Goal: Task Accomplishment & Management: Use online tool/utility

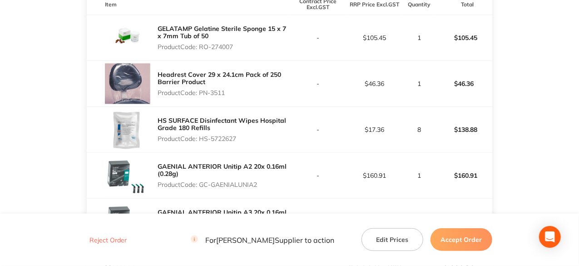
scroll to position [272, 0]
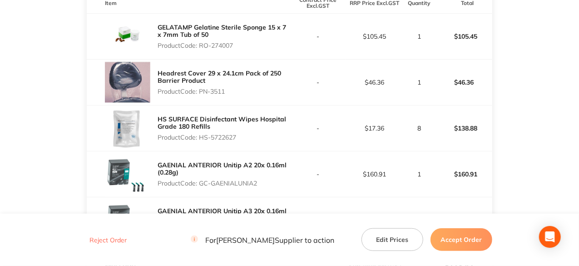
drag, startPoint x: 236, startPoint y: 49, endPoint x: 202, endPoint y: 55, distance: 34.9
click at [202, 49] on p "Product Code: RO-274007" at bounding box center [223, 45] width 132 height 7
copy p "RO-274007"
drag, startPoint x: 227, startPoint y: 96, endPoint x: 202, endPoint y: 104, distance: 26.3
click at [202, 98] on div "Headrest Cover 29 x 24.1cm Pack of 250 Barrier Product Product Code: PN-3511" at bounding box center [223, 82] width 132 height 33
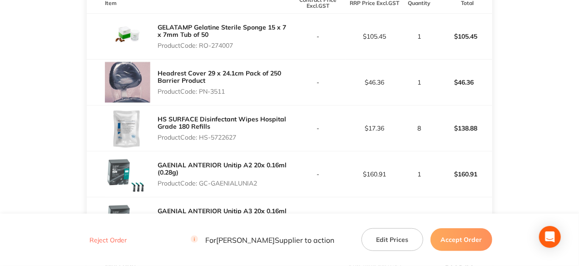
copy p "PN-3511"
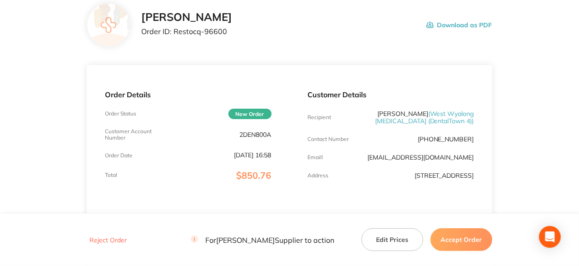
scroll to position [0, 0]
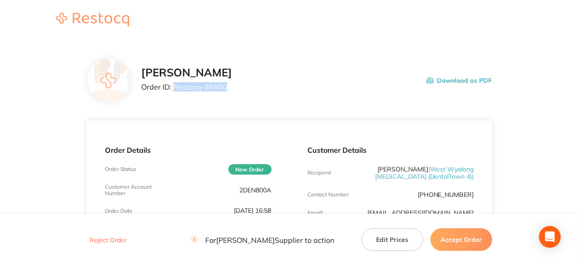
drag, startPoint x: 225, startPoint y: 85, endPoint x: 175, endPoint y: 89, distance: 50.5
click at [175, 89] on p "Order ID: Restocq- 96600" at bounding box center [186, 87] width 91 height 8
copy p "Restocq- 96600"
click at [468, 242] on button "Accept Order" at bounding box center [461, 239] width 62 height 23
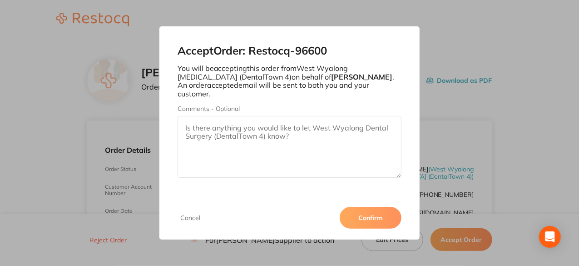
click at [367, 220] on button "Confirm" at bounding box center [370, 218] width 62 height 22
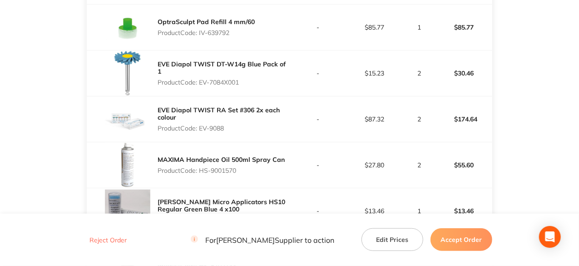
scroll to position [296, 0]
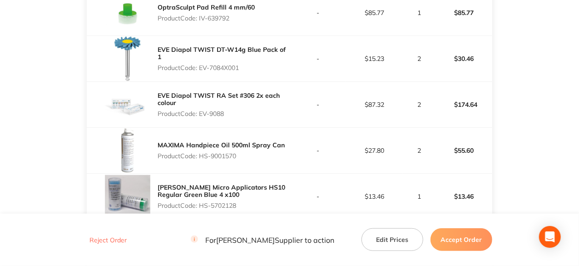
drag, startPoint x: 233, startPoint y: 24, endPoint x: 200, endPoint y: 26, distance: 32.8
click at [200, 22] on p "Product Code: IV-639792" at bounding box center [205, 18] width 97 height 7
copy p "IV-639792"
drag, startPoint x: 241, startPoint y: 74, endPoint x: 202, endPoint y: 75, distance: 39.0
click at [202, 71] on p "Product Code: EV-7084X001" at bounding box center [223, 67] width 132 height 7
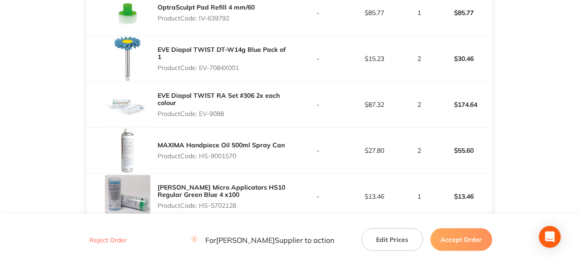
copy p "EV-7084X001"
drag, startPoint x: 227, startPoint y: 120, endPoint x: 200, endPoint y: 120, distance: 27.2
click at [200, 117] on p "Product Code: EV-9088" at bounding box center [223, 113] width 132 height 7
copy p "EV-9088"
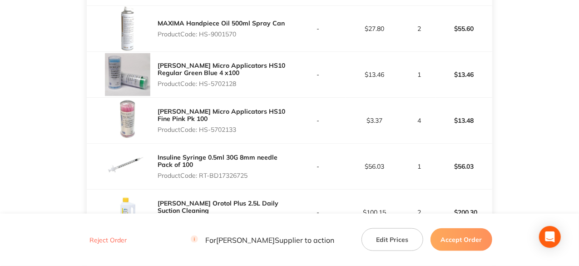
scroll to position [432, 0]
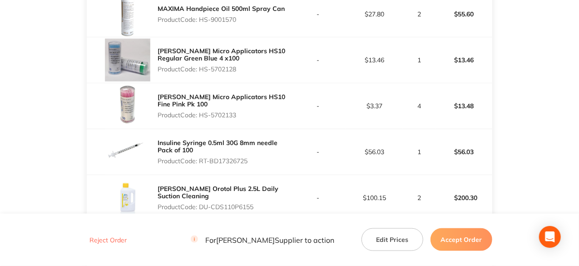
drag, startPoint x: 240, startPoint y: 26, endPoint x: 201, endPoint y: 23, distance: 39.2
click at [201, 23] on p "Product Code: HS-9001570" at bounding box center [220, 19] width 127 height 7
copy p "HS-9001570"
drag, startPoint x: 237, startPoint y: 75, endPoint x: 198, endPoint y: 73, distance: 39.1
click at [198, 73] on p "Product Code: HS-5702128" at bounding box center [223, 68] width 132 height 7
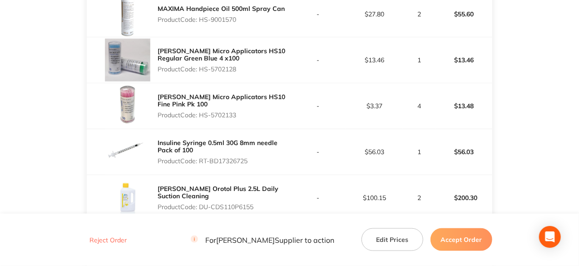
click at [216, 73] on p "Product Code: HS-5702128" at bounding box center [223, 68] width 132 height 7
drag, startPoint x: 238, startPoint y: 77, endPoint x: 202, endPoint y: 74, distance: 36.9
click at [202, 73] on p "Product Code: HS-5702128" at bounding box center [223, 68] width 132 height 7
copy p "HS-5702128"
drag, startPoint x: 239, startPoint y: 120, endPoint x: 201, endPoint y: 126, distance: 39.1
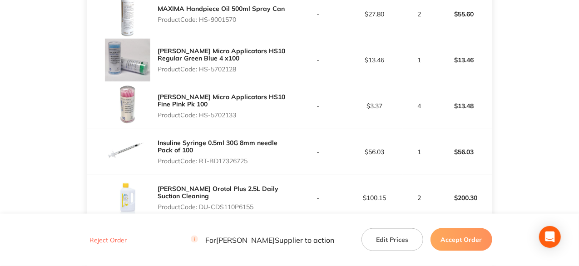
click at [201, 122] on div "HENRY SCHEIN Micro Applicators HS10 Fine Pink Pk 100 Product Code: HS-5702133" at bounding box center [223, 105] width 132 height 33
copy p "HS-5702133"
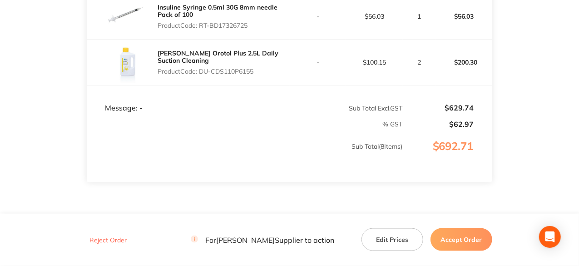
scroll to position [568, 0]
drag, startPoint x: 252, startPoint y: 33, endPoint x: 201, endPoint y: 33, distance: 51.3
click at [201, 28] on p "Product Code: RT-BD17326725" at bounding box center [223, 24] width 132 height 7
copy p "RT-BD17326725"
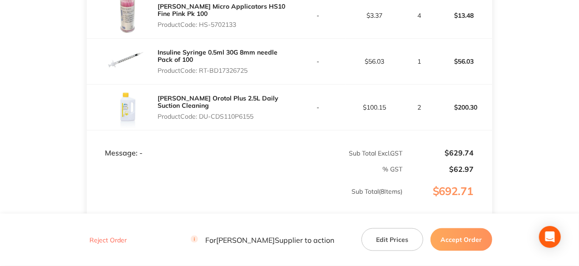
scroll to position [523, 0]
drag, startPoint x: 257, startPoint y: 118, endPoint x: 202, endPoint y: 121, distance: 54.5
click at [202, 119] on p "Product Code: DU-CDS110P6155" at bounding box center [223, 115] width 132 height 7
copy p "DU-CDS110P6155"
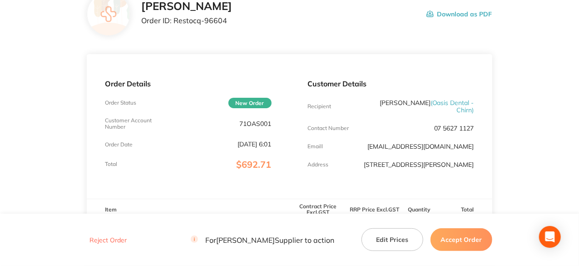
scroll to position [24, 0]
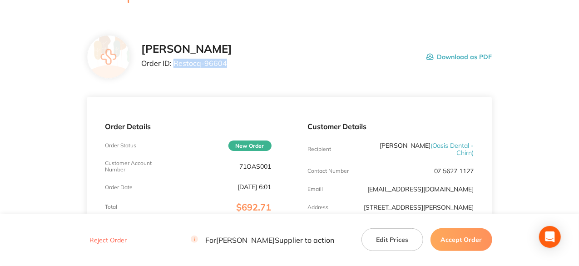
drag, startPoint x: 226, startPoint y: 64, endPoint x: 172, endPoint y: 64, distance: 54.0
click at [172, 64] on p "Order ID: Restocq- 96604" at bounding box center [186, 63] width 91 height 8
copy p "Restocq- 96604"
click at [472, 240] on button "Accept Order" at bounding box center [461, 239] width 62 height 23
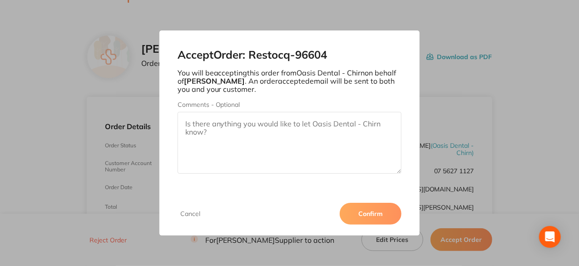
click at [369, 217] on button "Confirm" at bounding box center [370, 213] width 62 height 22
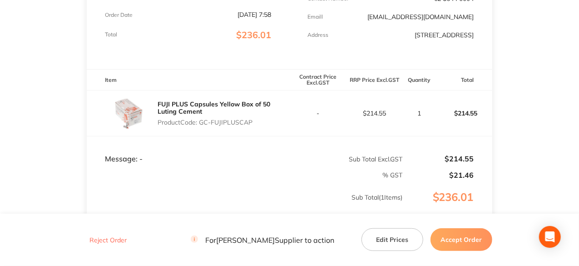
scroll to position [272, 0]
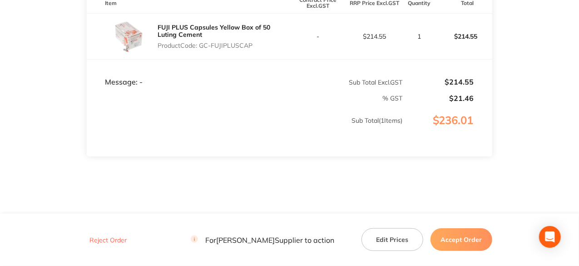
drag, startPoint x: 252, startPoint y: 49, endPoint x: 201, endPoint y: 50, distance: 50.9
click at [201, 49] on p "Product Code: GC-FUJIPLUSCAP" at bounding box center [223, 45] width 132 height 7
copy p "GC-FUJIPLUSCAP"
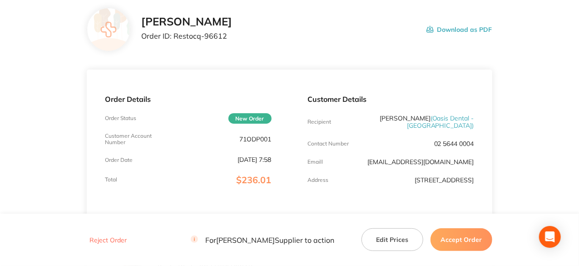
scroll to position [45, 0]
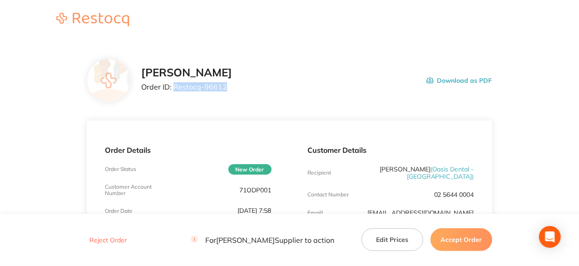
drag, startPoint x: 224, startPoint y: 88, endPoint x: 173, endPoint y: 89, distance: 50.4
click at [173, 89] on p "Order ID: Restocq- 96612" at bounding box center [186, 87] width 91 height 8
copy p "Restocq- 96612"
click at [477, 239] on button "Accept Order" at bounding box center [461, 239] width 62 height 23
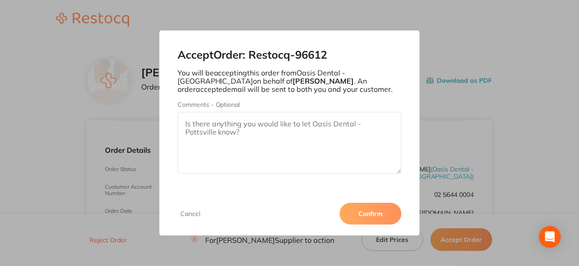
click at [384, 216] on button "Confirm" at bounding box center [370, 213] width 62 height 22
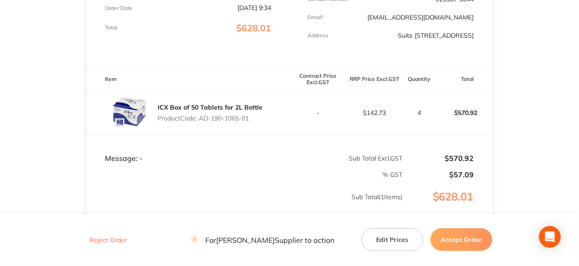
scroll to position [203, 0]
drag, startPoint x: 253, startPoint y: 119, endPoint x: 202, endPoint y: 123, distance: 50.5
click at [202, 123] on div "ICX Box of 50 Tablets for 2L Bottle Product Code: AD-190-1065-01" at bounding box center [209, 111] width 105 height 25
copy p "AD-190-1065-01"
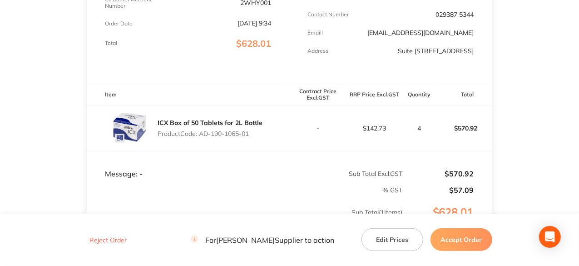
scroll to position [21, 0]
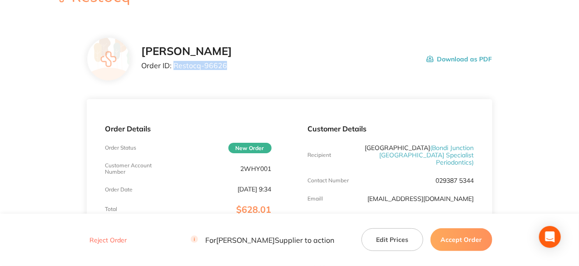
drag, startPoint x: 226, startPoint y: 64, endPoint x: 172, endPoint y: 64, distance: 53.6
click at [172, 64] on p "Order ID: Restocq- 96626" at bounding box center [186, 65] width 91 height 8
copy p "Restocq- 96626"
click at [455, 239] on button "Accept Order" at bounding box center [461, 239] width 62 height 23
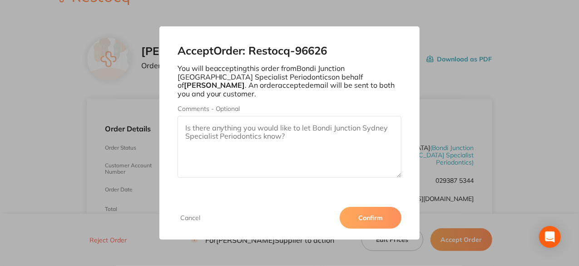
click at [372, 218] on button "Confirm" at bounding box center [370, 218] width 62 height 22
